Goal: Check status

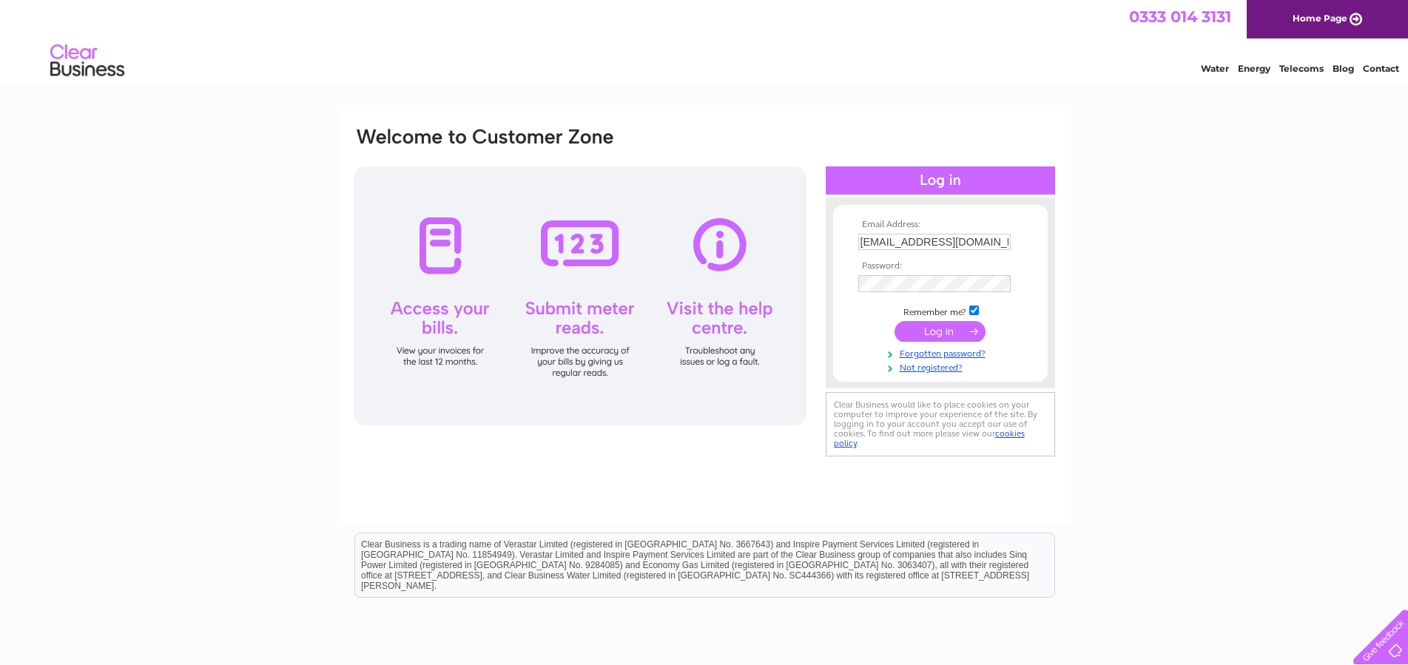
click at [934, 327] on input "submit" at bounding box center [939, 331] width 91 height 21
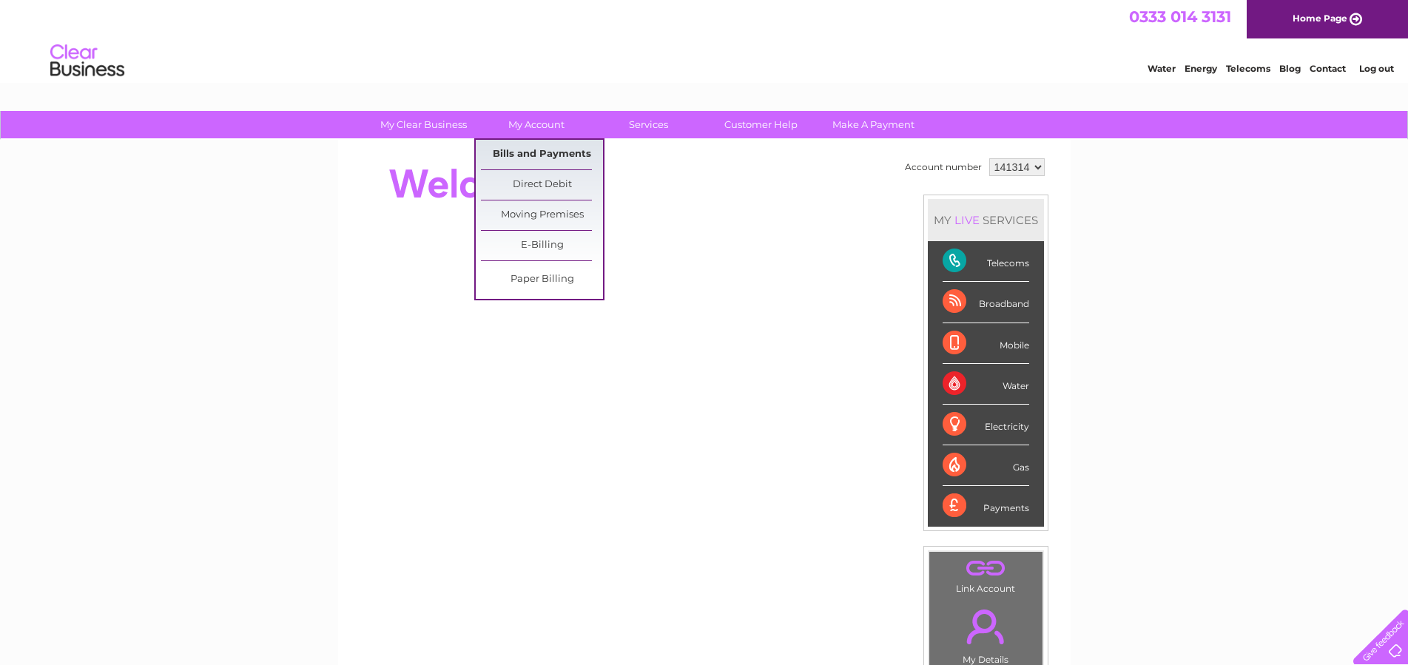
click at [549, 158] on link "Bills and Payments" at bounding box center [542, 155] width 122 height 30
click at [548, 154] on link "Bills and Payments" at bounding box center [542, 155] width 122 height 30
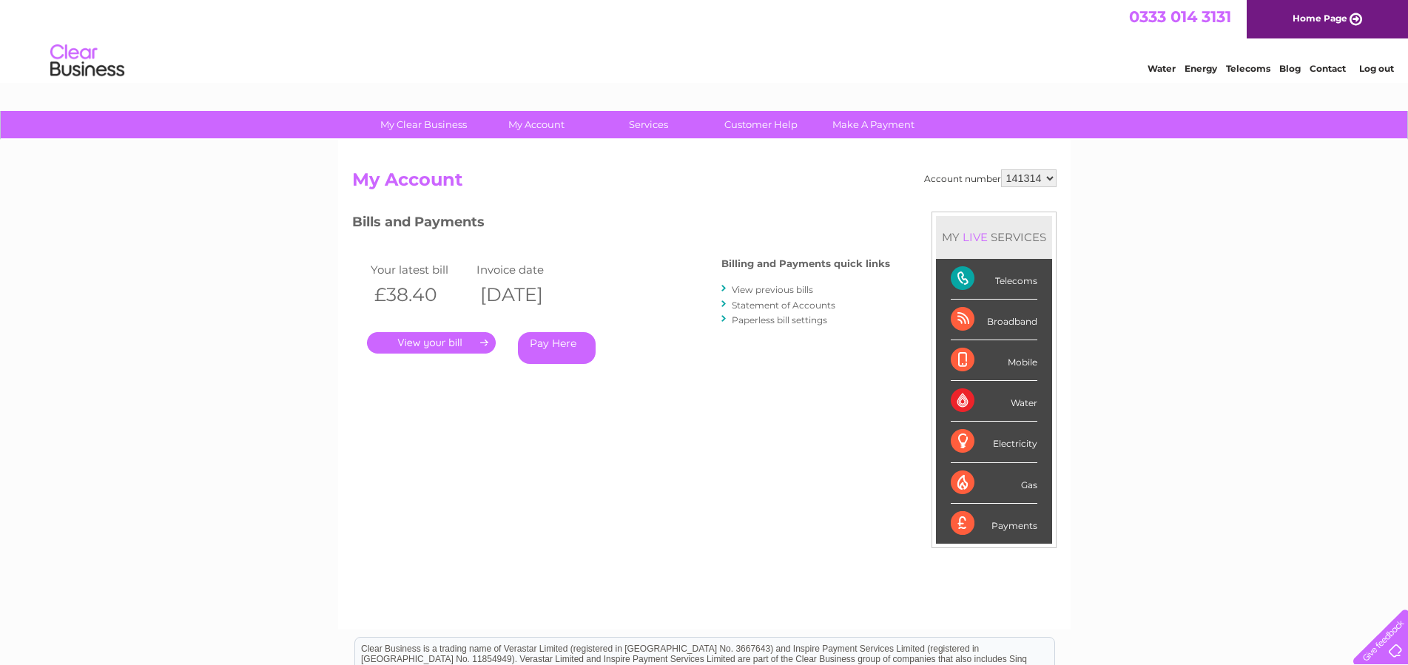
click at [431, 340] on link "." at bounding box center [431, 342] width 129 height 21
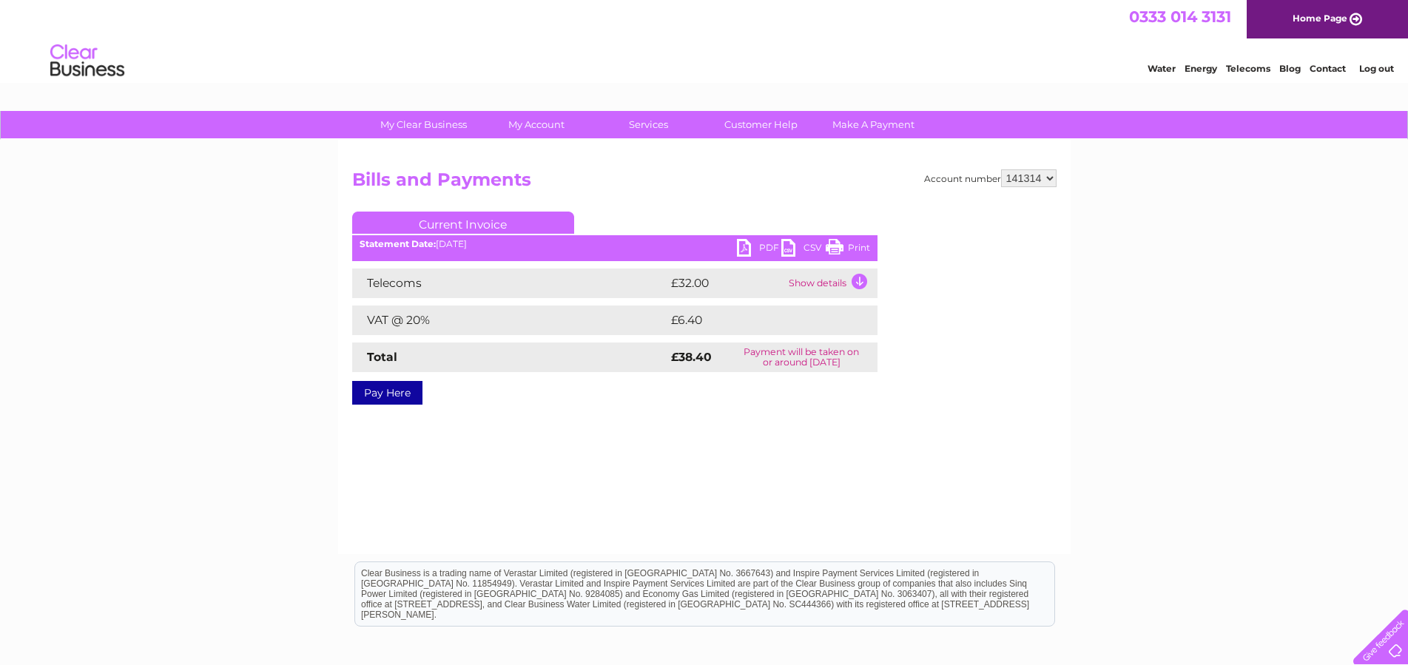
click at [735, 240] on div "Statement Date: 09/10/2025" at bounding box center [614, 244] width 525 height 10
click at [744, 247] on link "PDF" at bounding box center [759, 249] width 44 height 21
